Goal: Task Accomplishment & Management: Complete application form

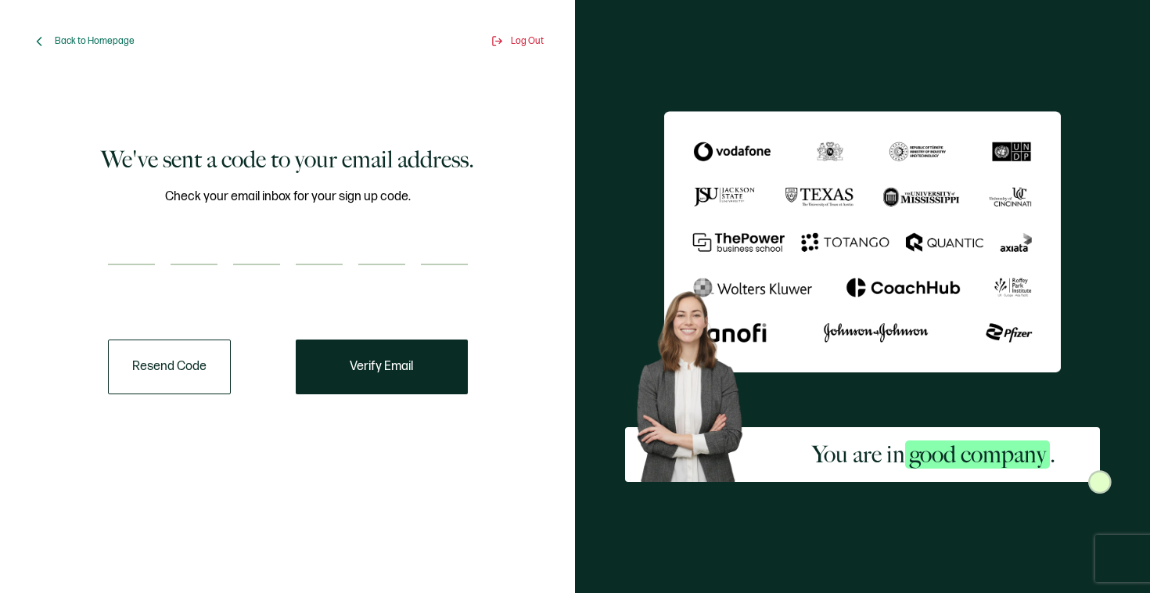
click at [126, 263] on input "number" at bounding box center [131, 249] width 47 height 31
type input "6"
type input "2"
type input "0"
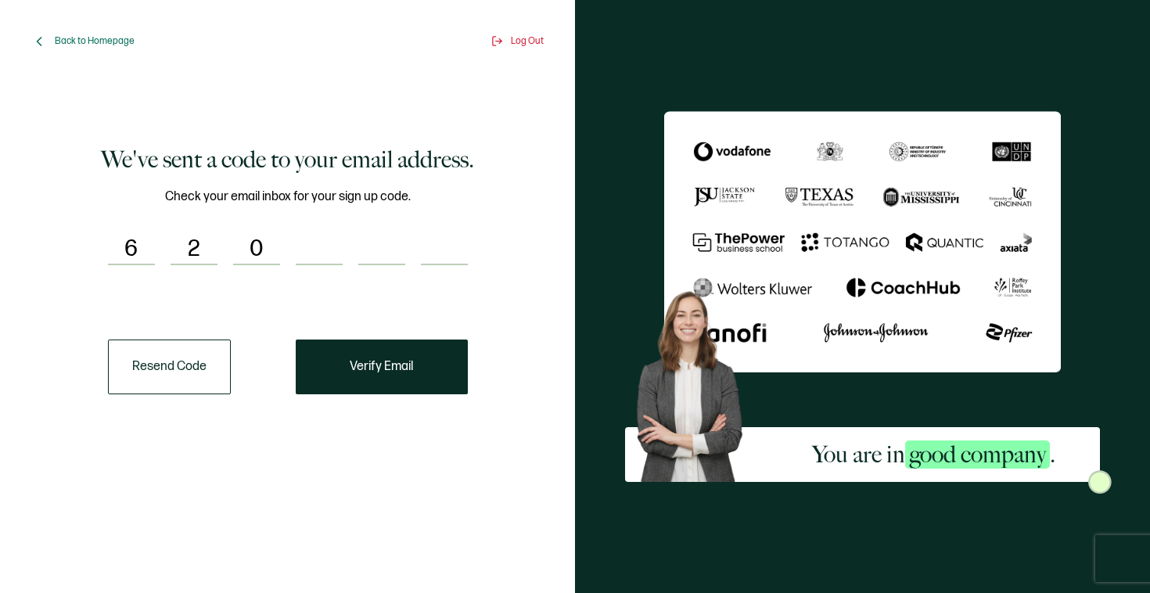
type input "5"
type input "9"
type input "5"
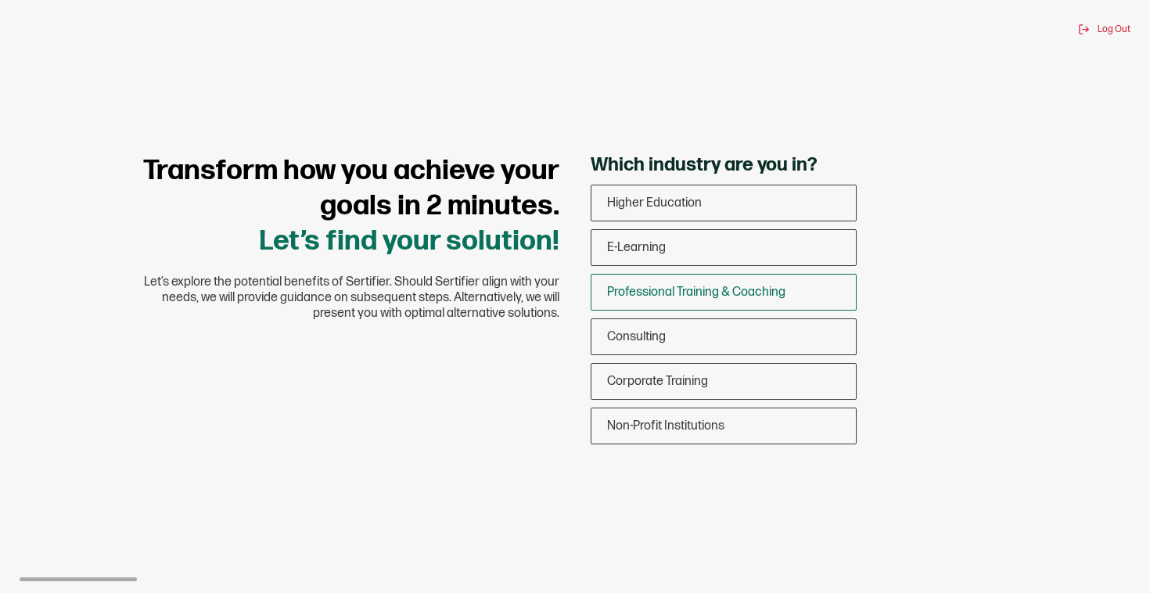
click at [652, 289] on span "Professional Training & Coaching" at bounding box center [696, 292] width 178 height 15
click at [0, 0] on input "Professional Training & Coaching" at bounding box center [0, 0] width 0 height 0
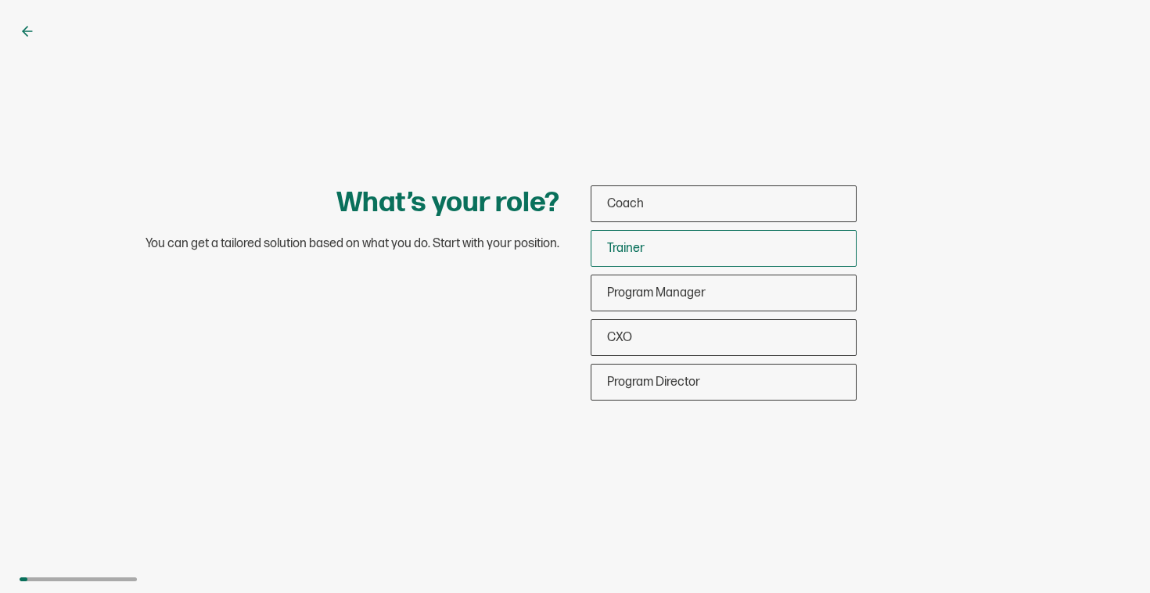
click at [655, 255] on div "Trainer" at bounding box center [724, 248] width 265 height 37
click at [0, 0] on input "Trainer" at bounding box center [0, 0] width 0 height 0
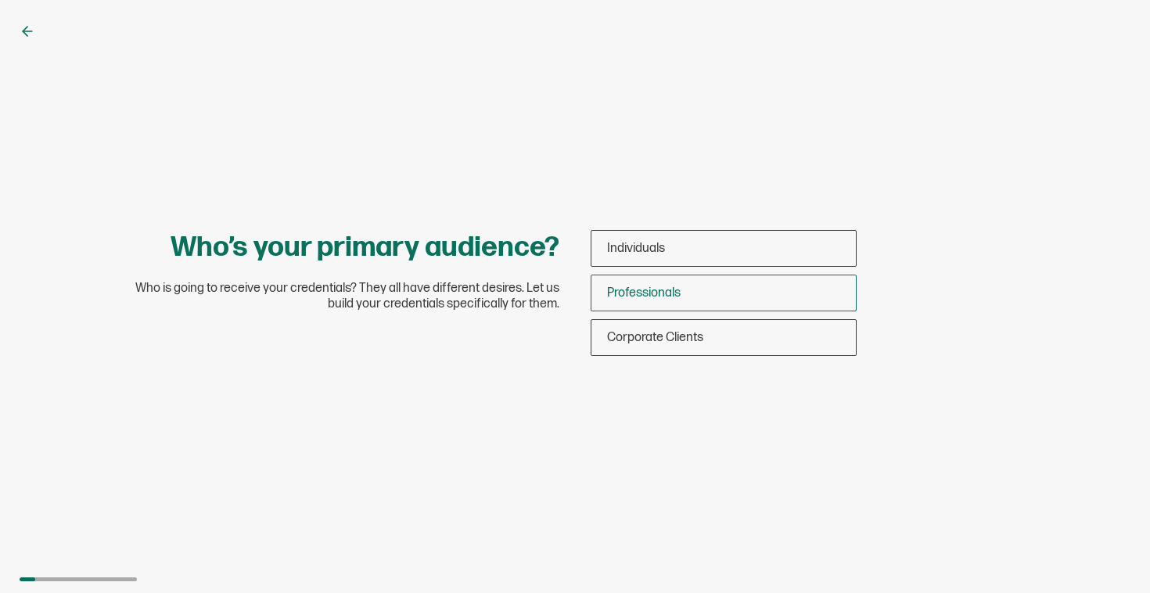
click at [653, 298] on span "Professionals" at bounding box center [644, 293] width 74 height 15
click at [0, 0] on input "Professionals" at bounding box center [0, 0] width 0 height 0
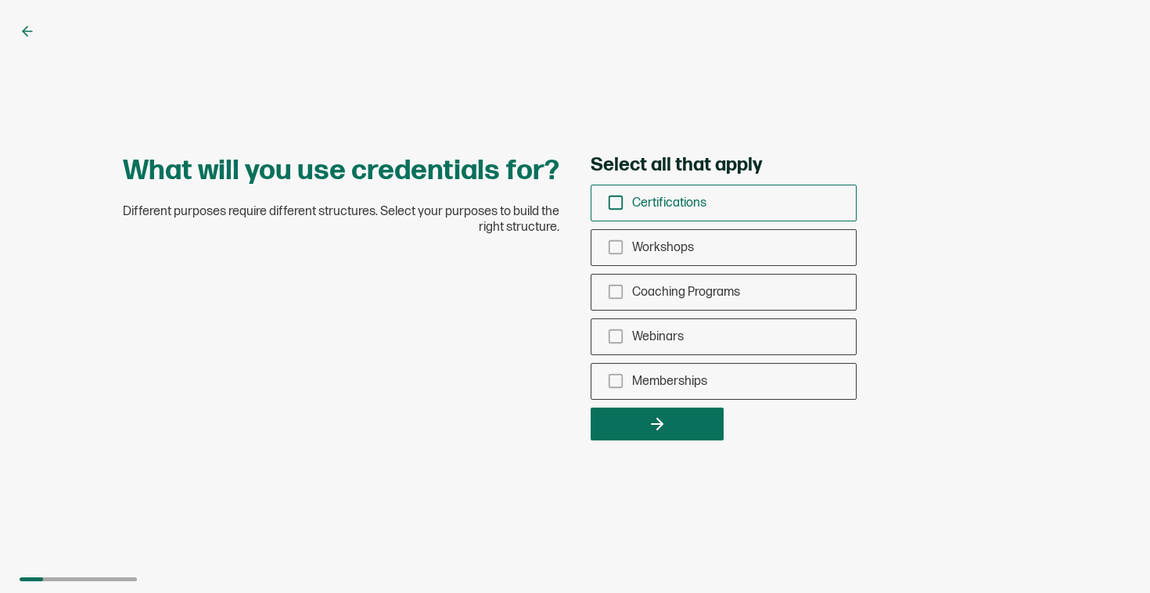
click at [618, 203] on icon "checkbox-group" at bounding box center [615, 202] width 17 height 17
click at [0, 0] on input "Certifications" at bounding box center [0, 0] width 0 height 0
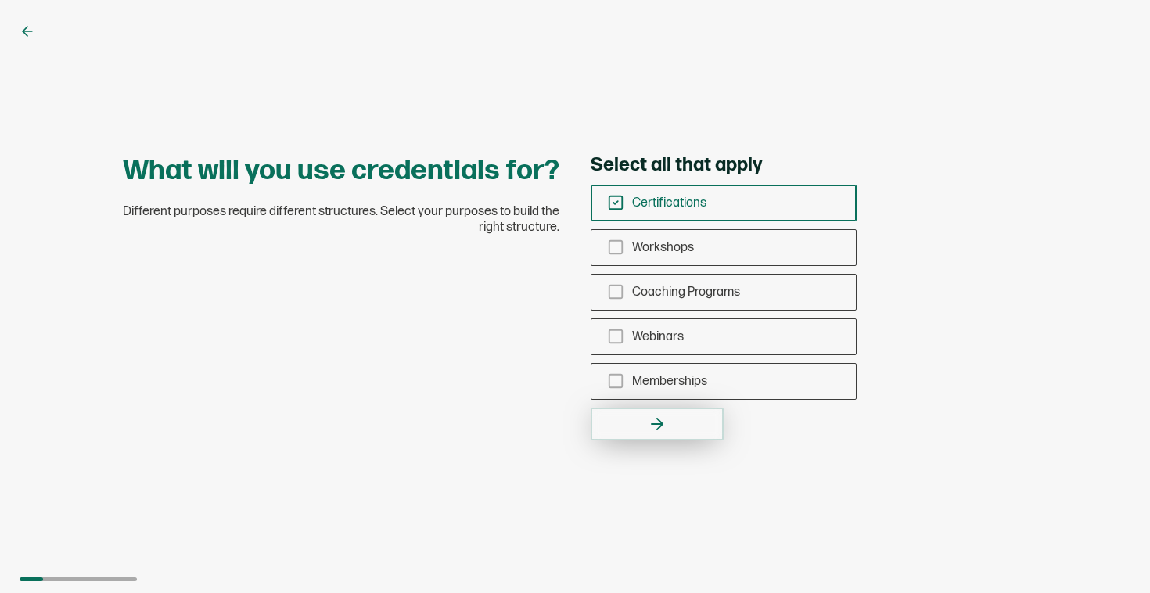
click at [639, 413] on button "button" at bounding box center [657, 424] width 133 height 33
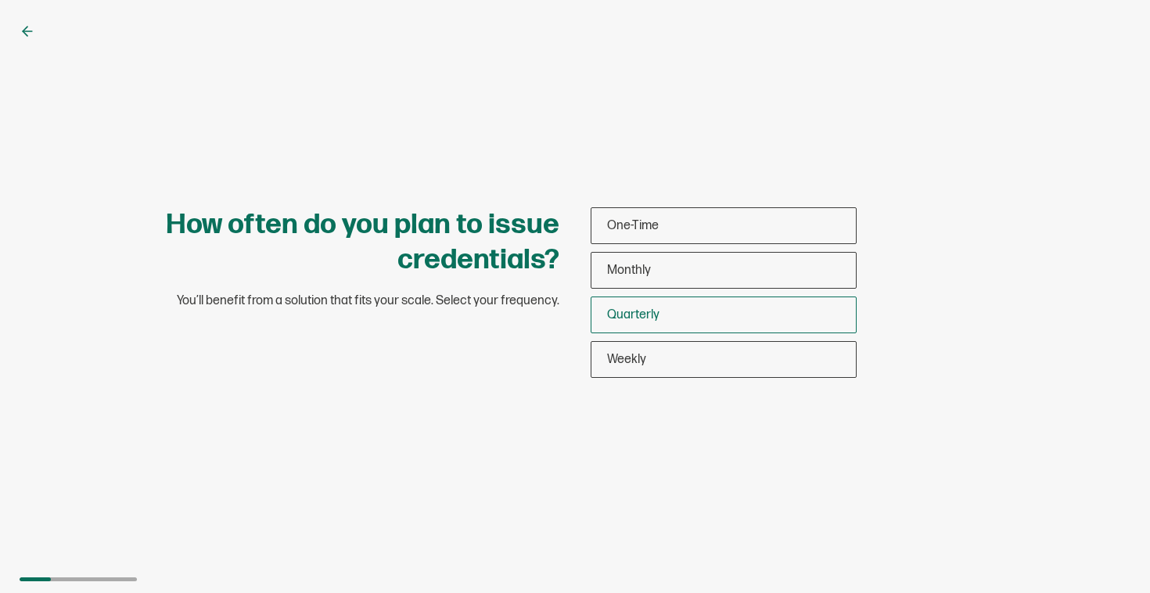
click at [628, 315] on span "Quarterly" at bounding box center [633, 315] width 52 height 15
click at [0, 0] on input "Quarterly" at bounding box center [0, 0] width 0 height 0
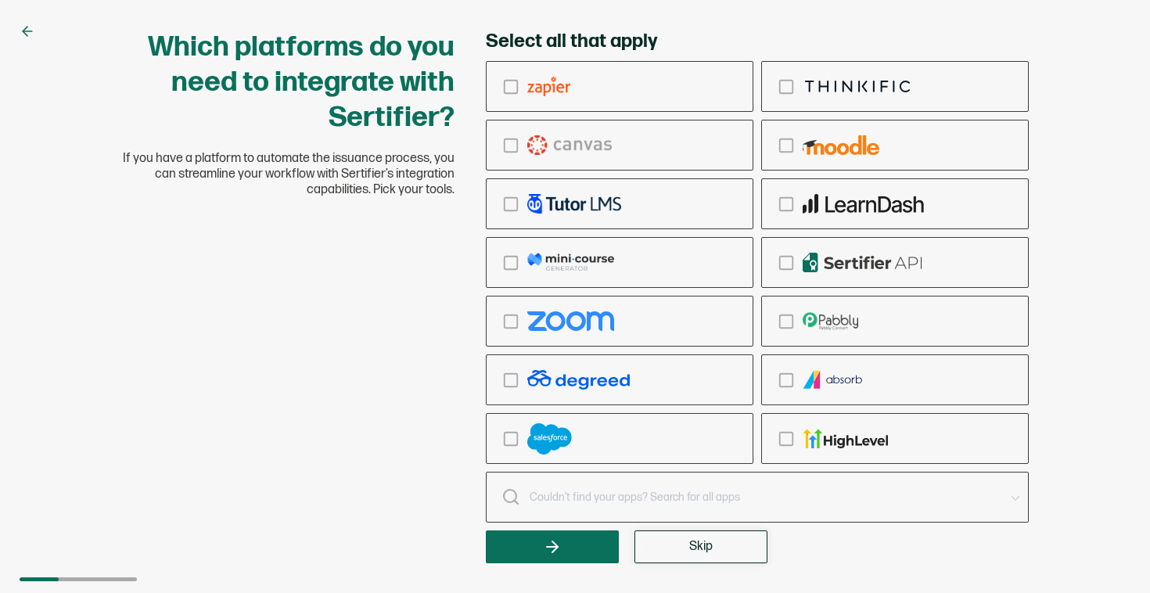
click at [695, 542] on span "Skip" at bounding box center [700, 547] width 23 height 13
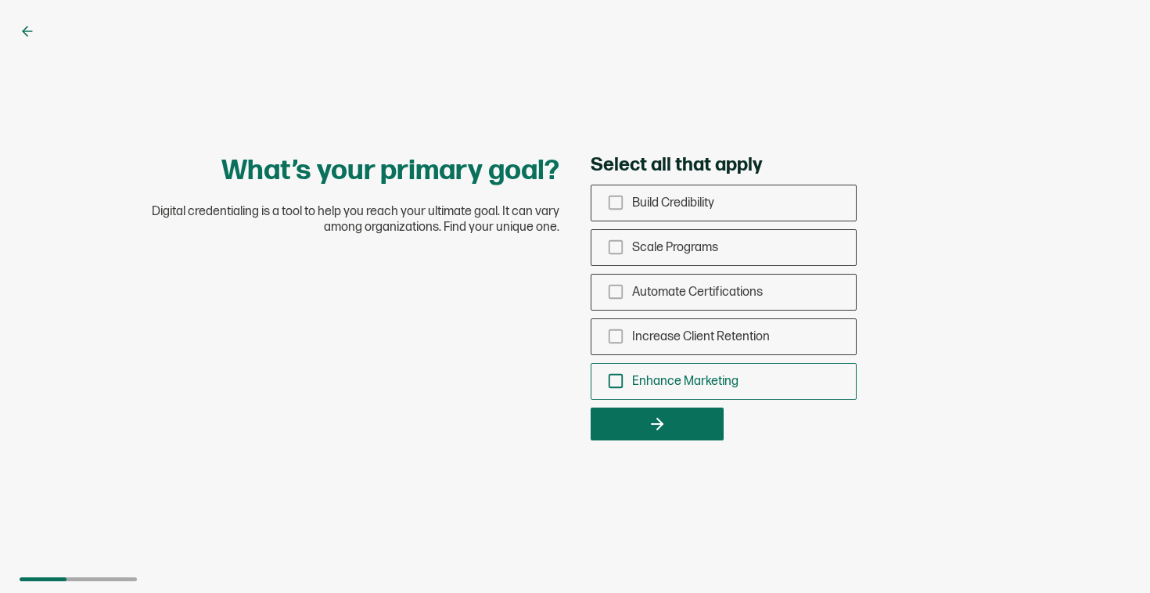
click at [612, 382] on icon "checkbox-group" at bounding box center [615, 381] width 17 height 17
click at [0, 0] on input "Enhance Marketing" at bounding box center [0, 0] width 0 height 0
click at [618, 241] on rect "checkbox-group" at bounding box center [616, 247] width 13 height 13
click at [0, 0] on input "Scale Programs" at bounding box center [0, 0] width 0 height 0
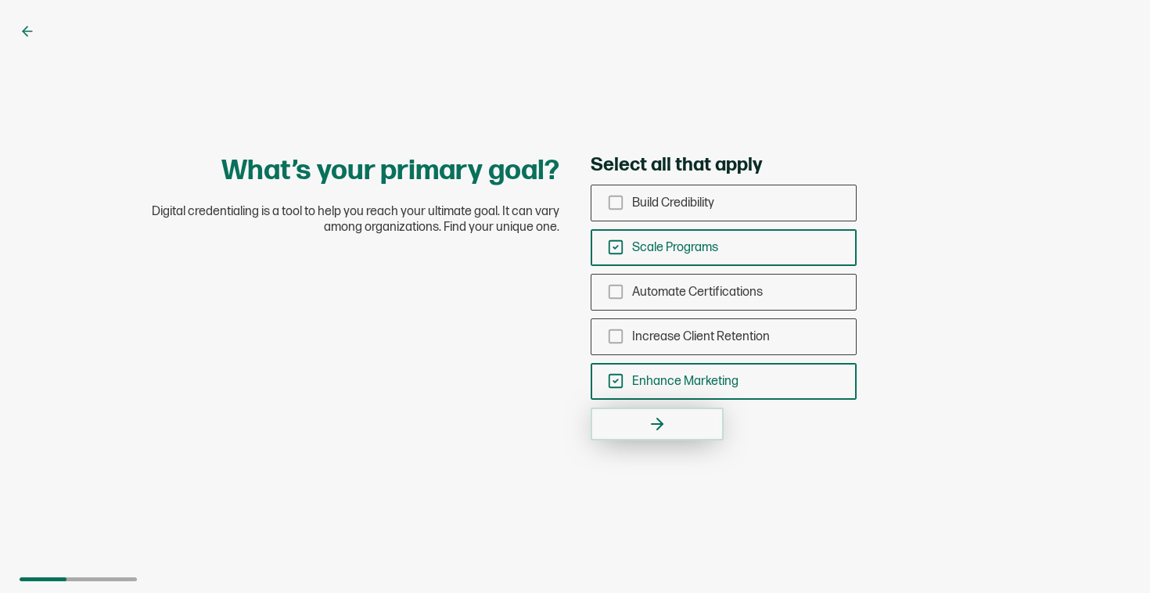
click at [637, 423] on button "button" at bounding box center [657, 424] width 133 height 33
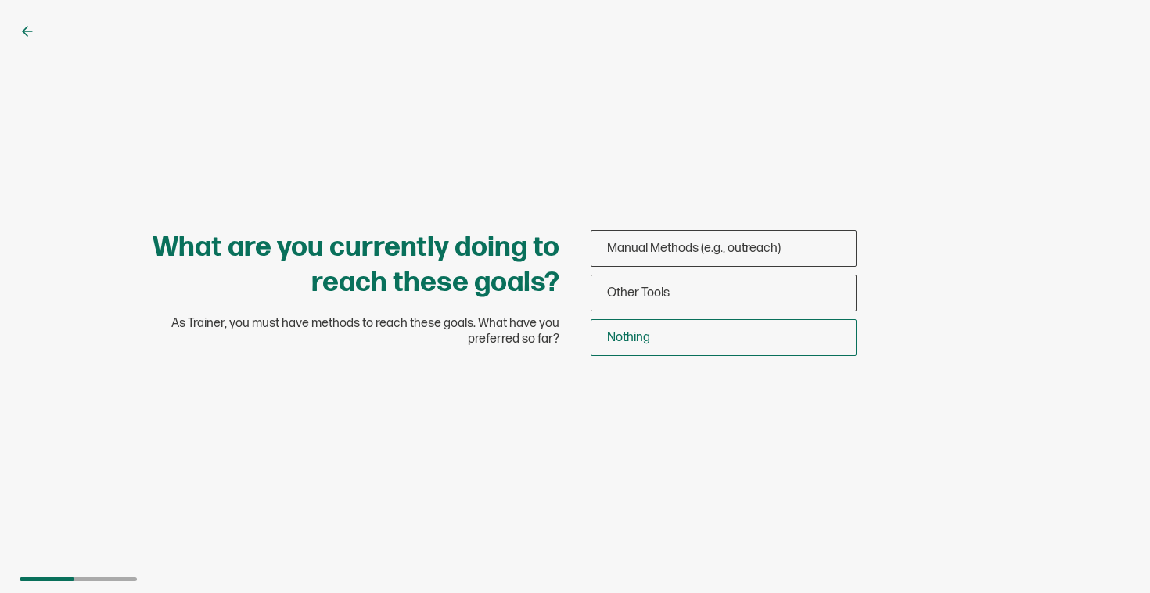
click at [642, 337] on span "Nothing" at bounding box center [628, 337] width 43 height 15
click at [0, 0] on input "Nothing" at bounding box center [0, 0] width 0 height 0
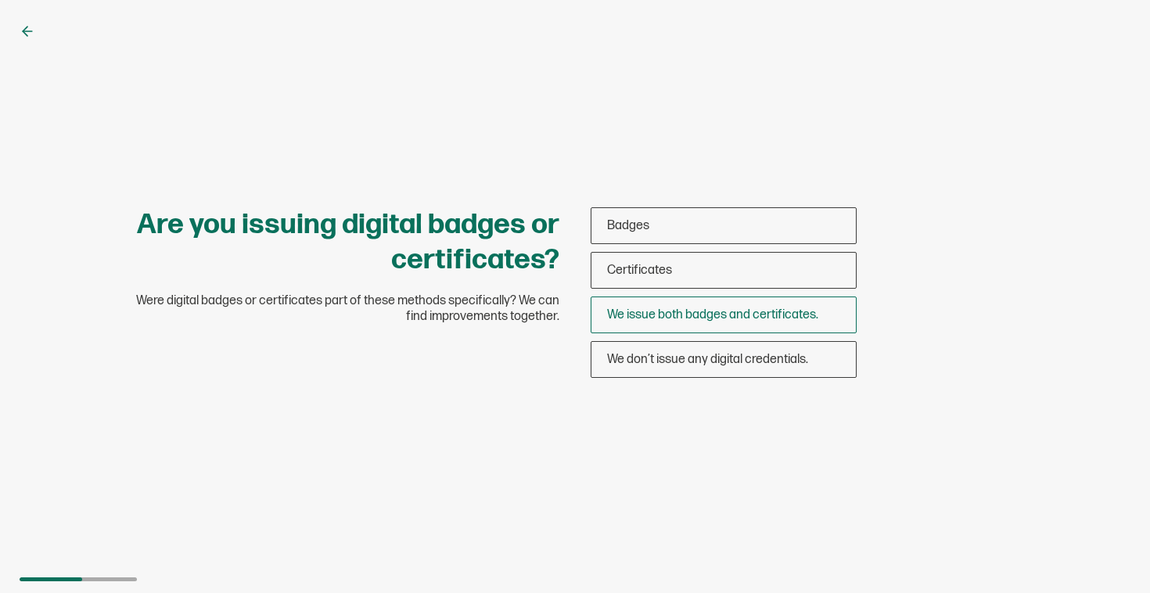
click at [689, 316] on span "We issue both badges and certificates." at bounding box center [712, 315] width 211 height 15
click at [0, 0] on input "We issue both badges and certificates." at bounding box center [0, 0] width 0 height 0
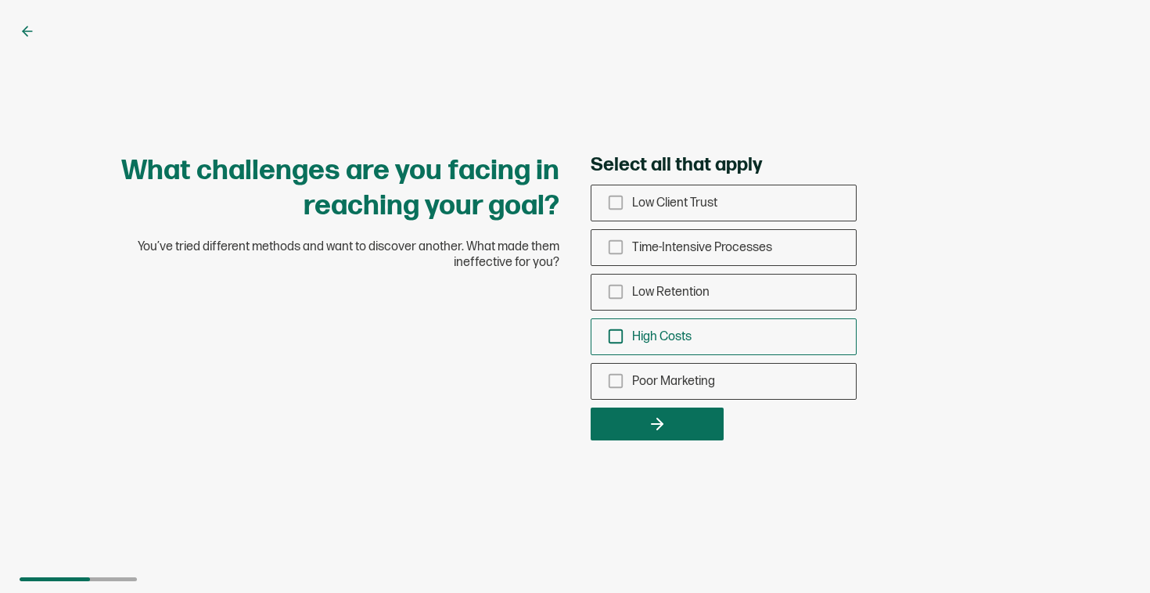
click at [621, 337] on rect "checkbox-group" at bounding box center [616, 336] width 13 height 13
click at [0, 0] on input "High Costs" at bounding box center [0, 0] width 0 height 0
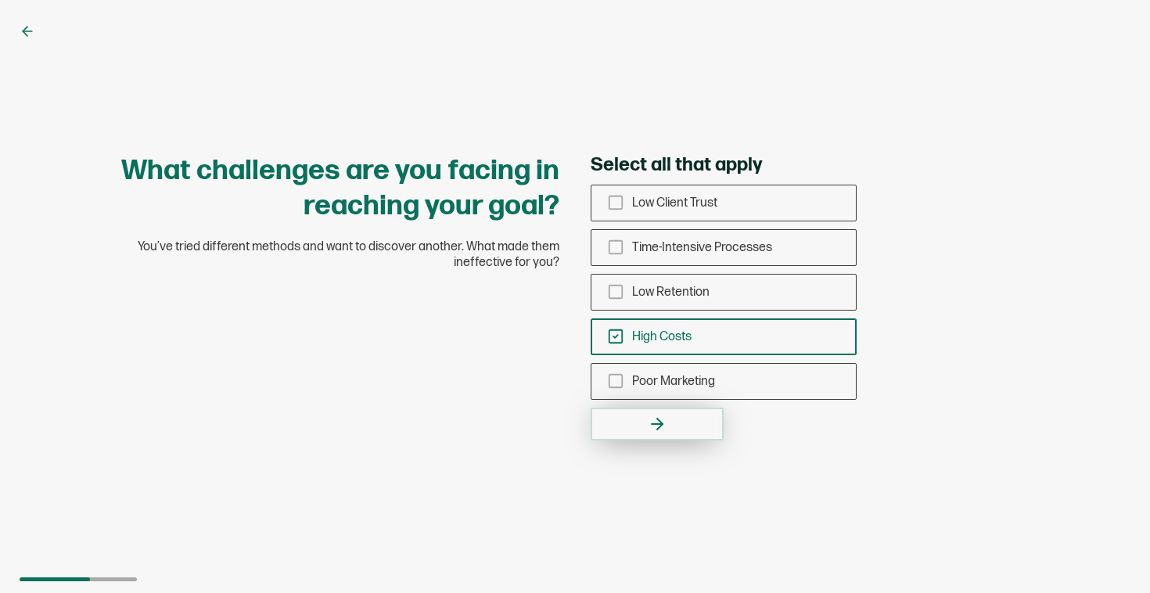
click at [639, 434] on button "button" at bounding box center [657, 424] width 133 height 33
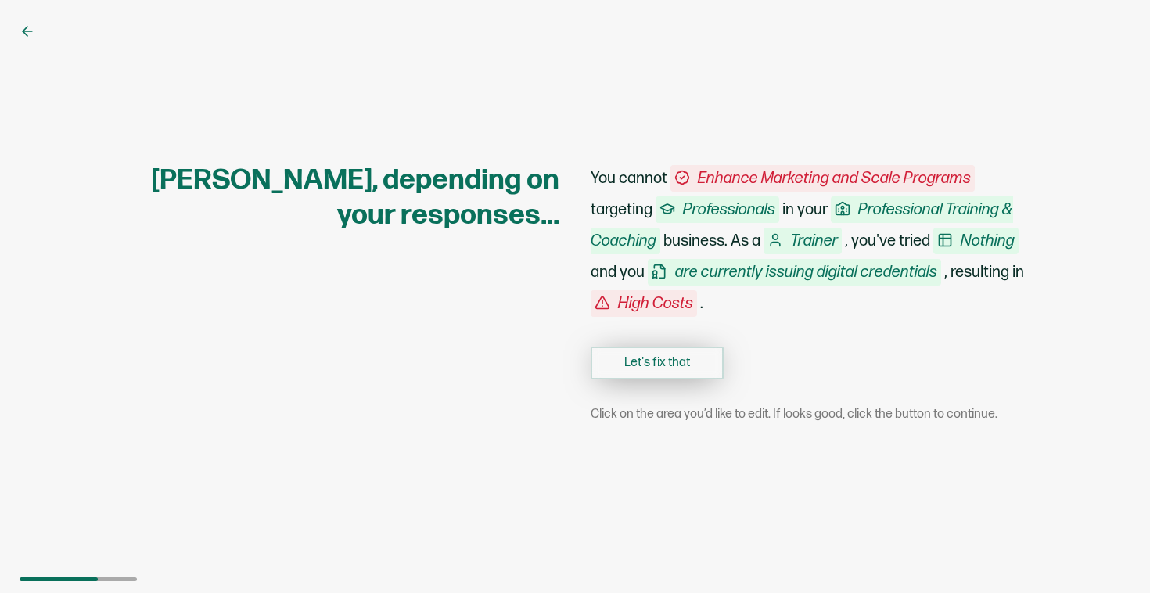
click at [650, 365] on button "Let's fix that" at bounding box center [657, 363] width 133 height 33
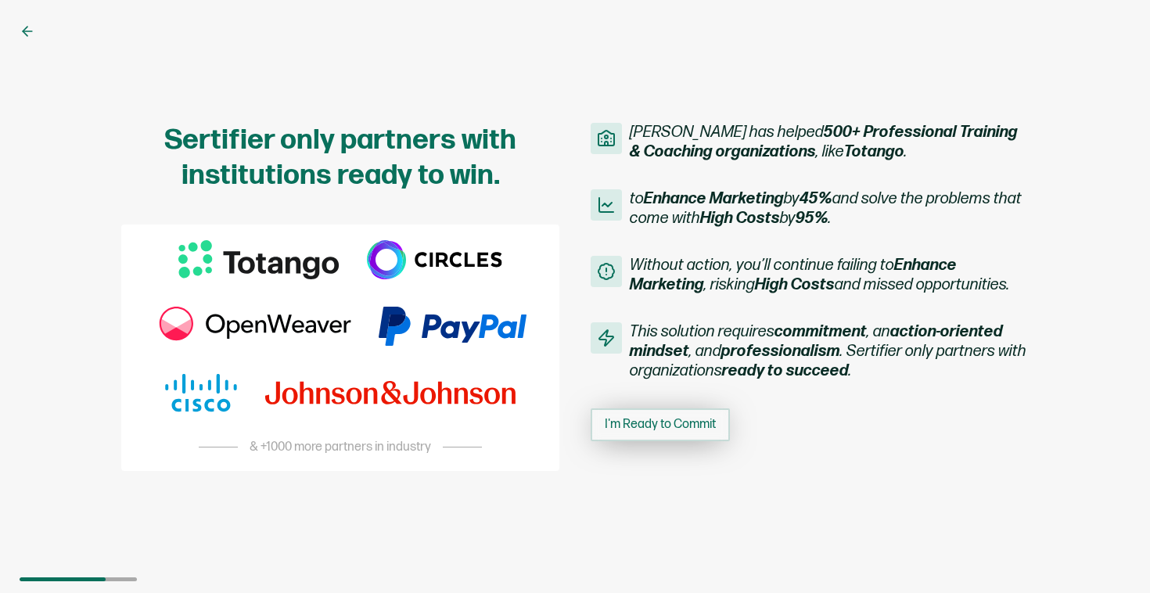
click at [653, 428] on span "I'm Ready to Commit" at bounding box center [660, 425] width 111 height 13
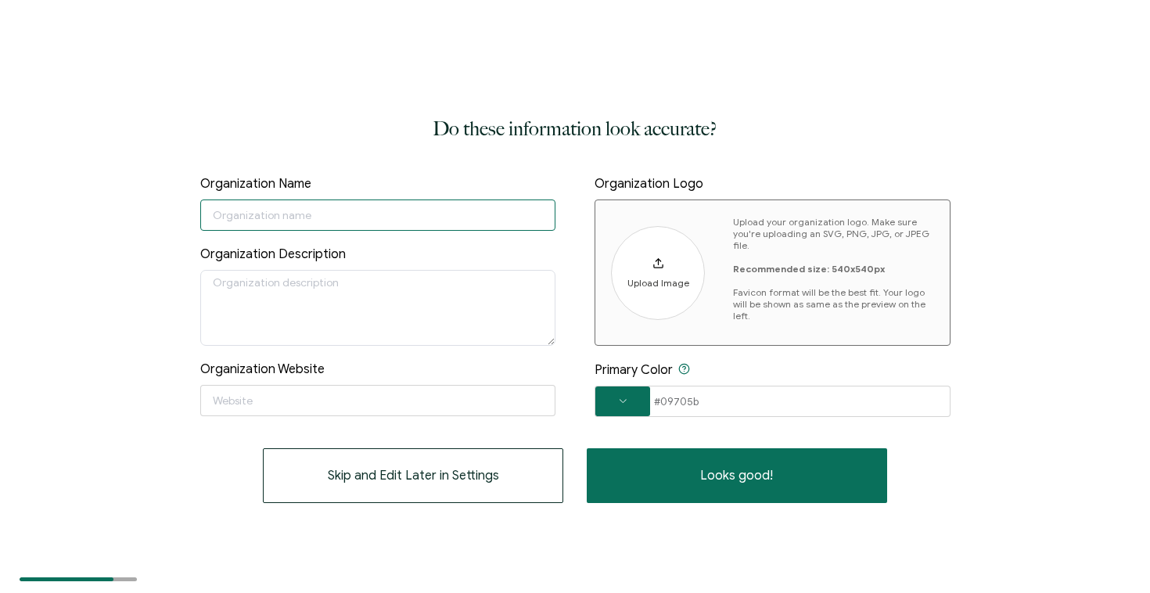
click at [245, 226] on input "text" at bounding box center [378, 215] width 356 height 31
type input "m"
type input "MuleSoft"
